Goal: Manage account settings

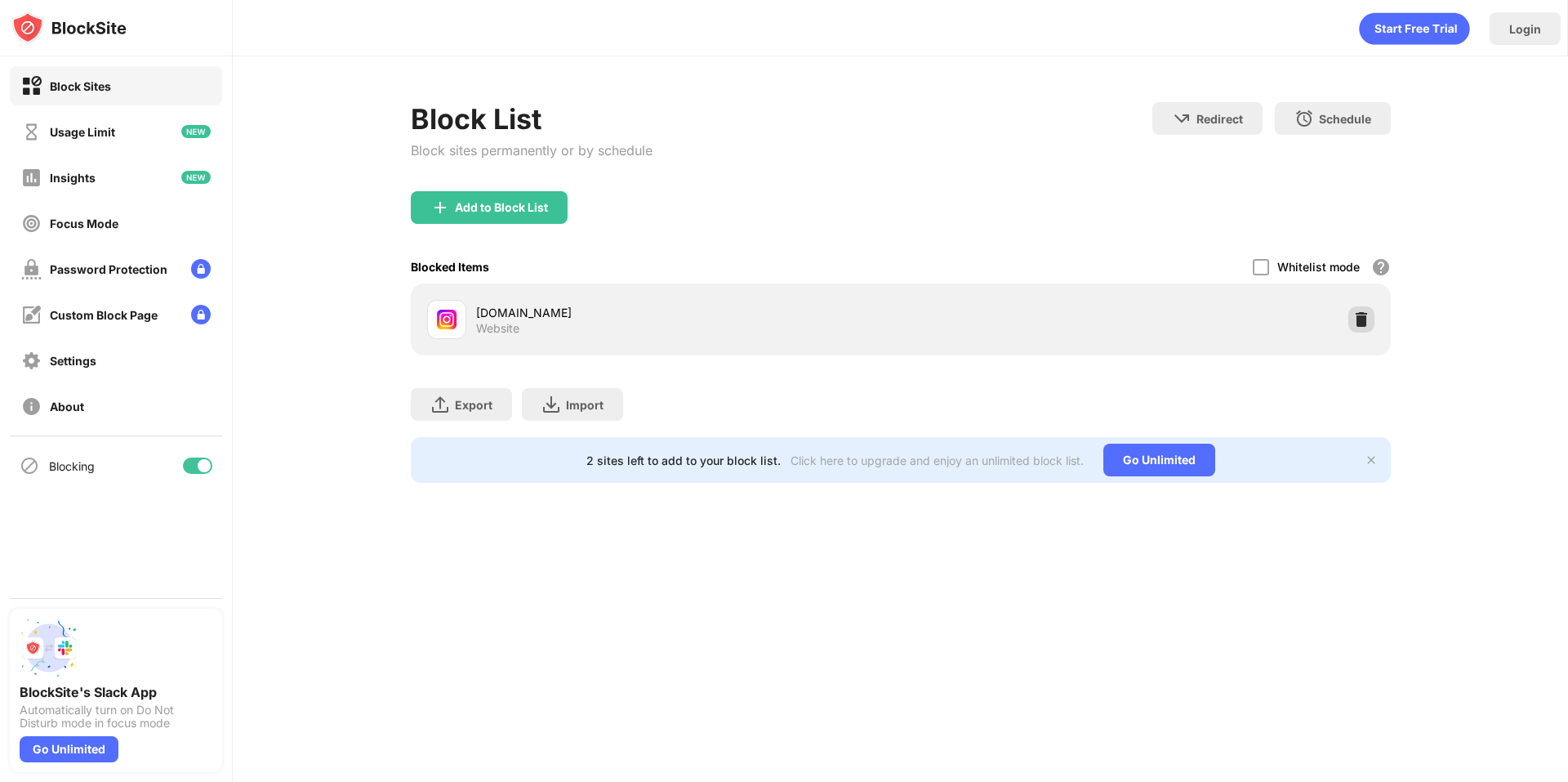
click at [1367, 309] on div at bounding box center [1361, 319] width 26 height 26
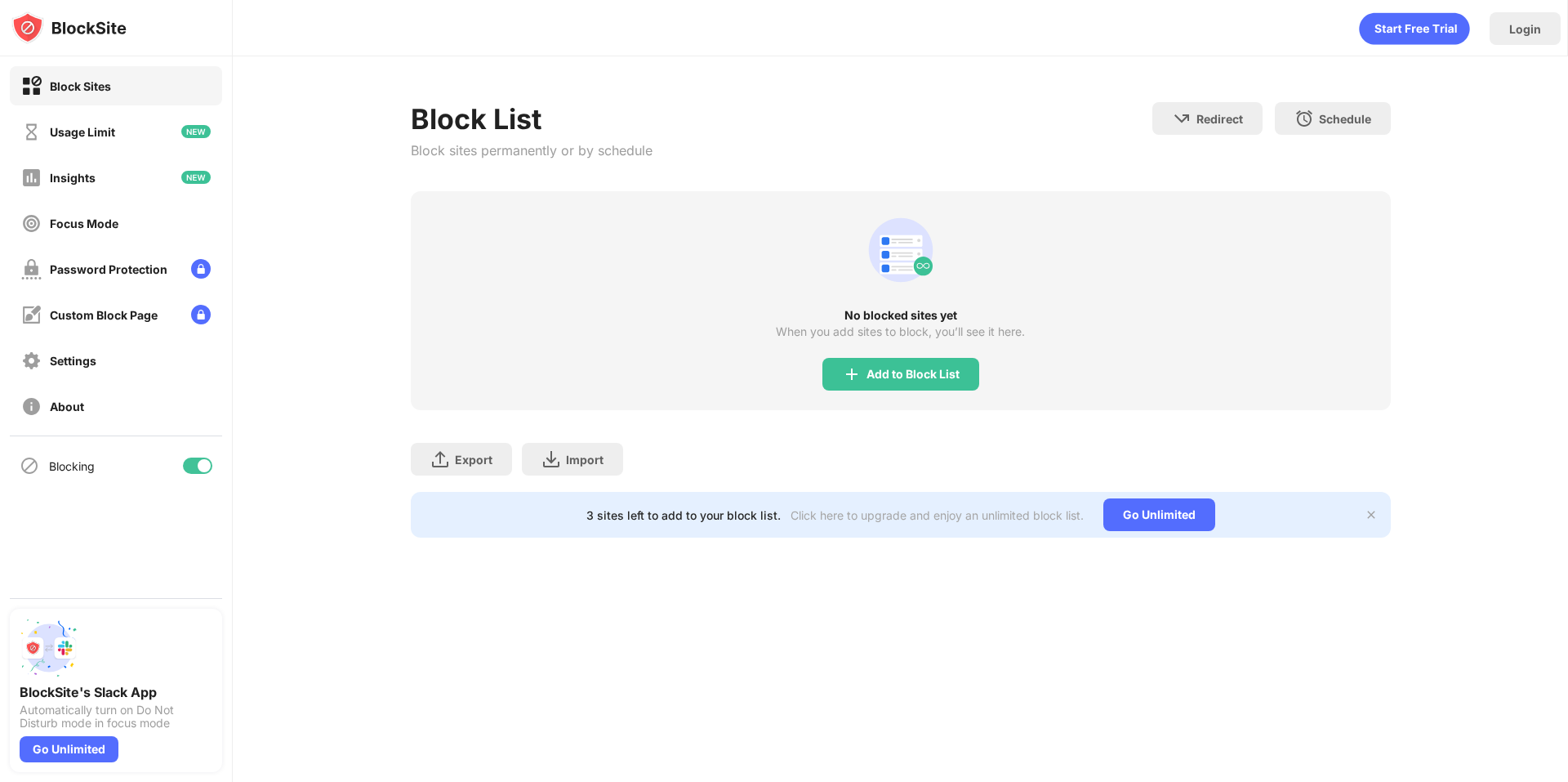
drag, startPoint x: 577, startPoint y: 546, endPoint x: 545, endPoint y: 520, distance: 41.2
drag, startPoint x: 824, startPoint y: 488, endPoint x: 707, endPoint y: 518, distance: 120.8
drag, startPoint x: 661, startPoint y: 436, endPoint x: 672, endPoint y: 437, distance: 11.0
drag, startPoint x: 672, startPoint y: 437, endPoint x: 603, endPoint y: 125, distance: 319.5
